Goal: Task Accomplishment & Management: Manage account settings

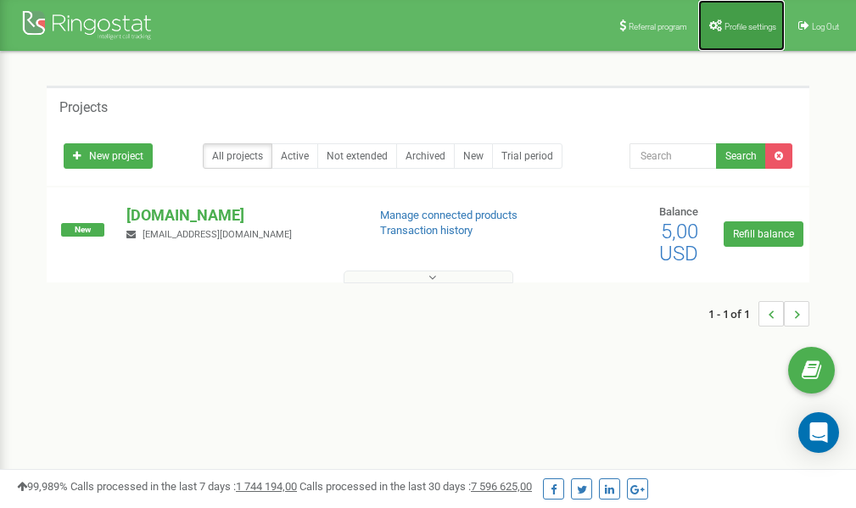
click at [737, 33] on link "Profile settings" at bounding box center [741, 25] width 87 height 51
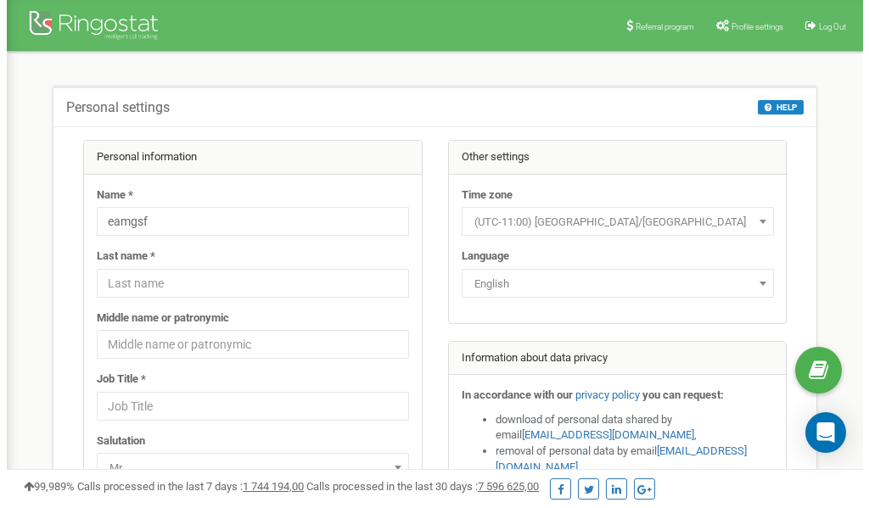
scroll to position [85, 0]
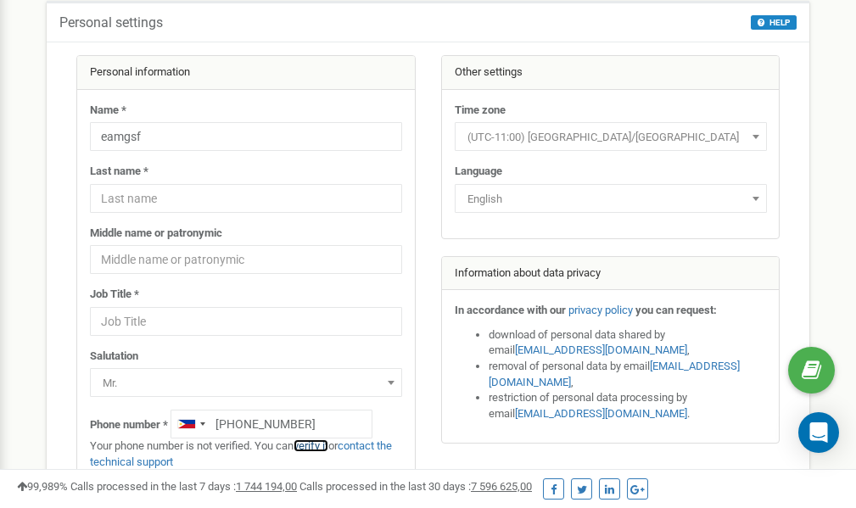
click at [322, 446] on link "verify it" at bounding box center [311, 446] width 35 height 13
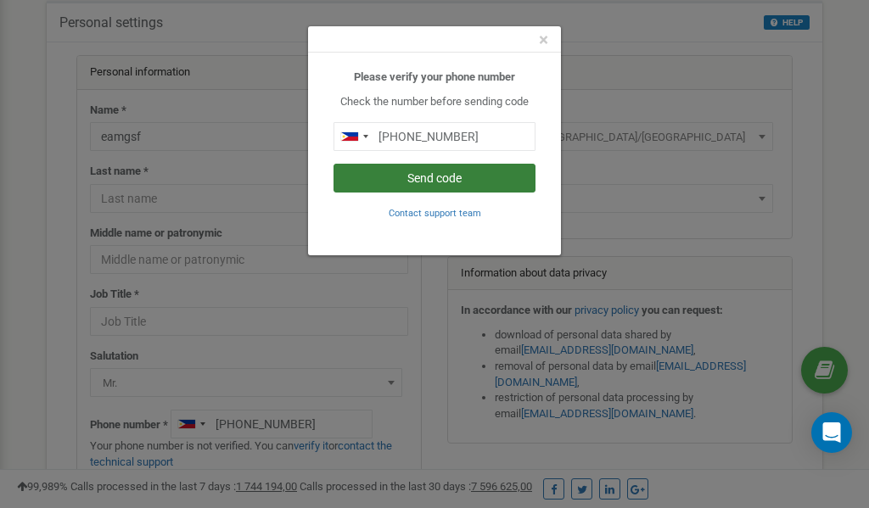
click at [436, 177] on button "Send code" at bounding box center [435, 178] width 202 height 29
